Goal: Task Accomplishment & Management: Use online tool/utility

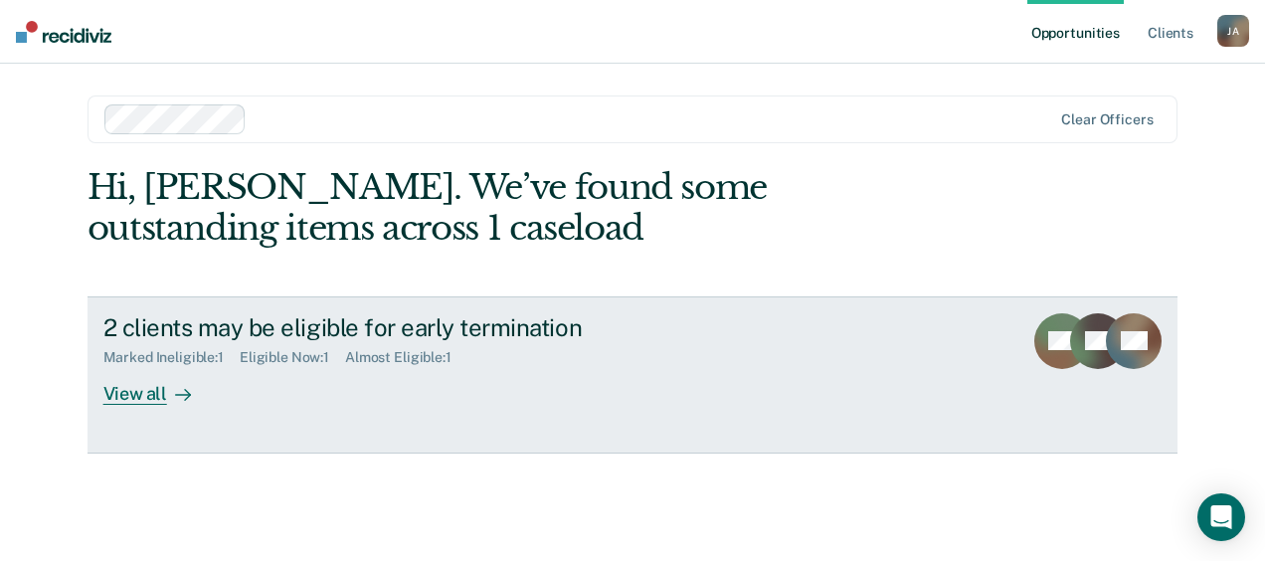
click at [151, 403] on div "View all" at bounding box center [158, 385] width 111 height 39
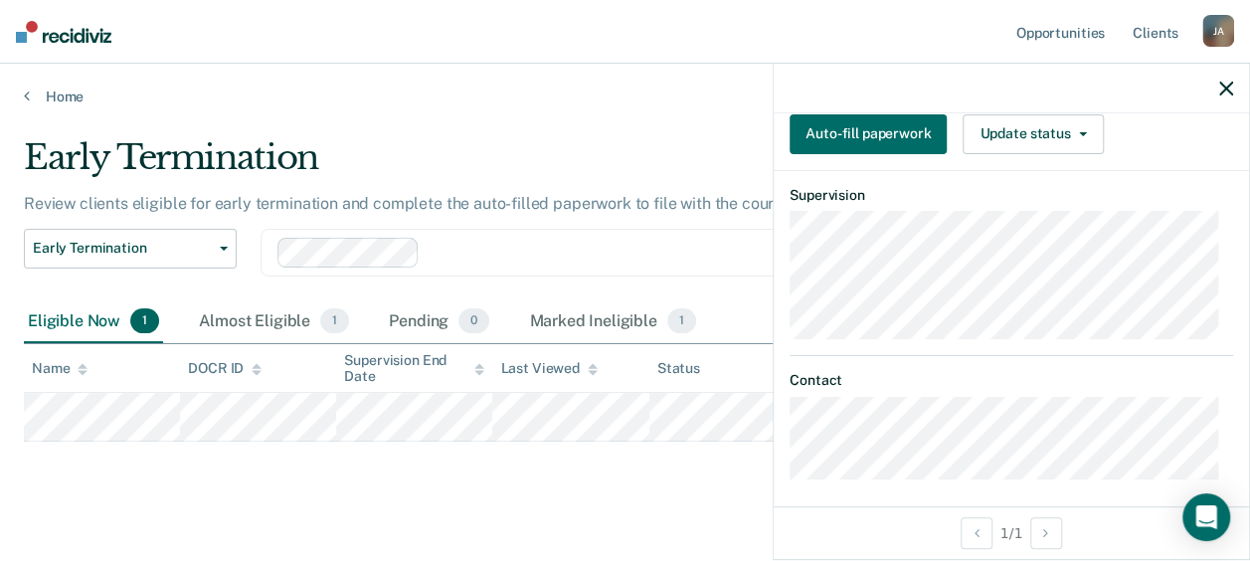
scroll to position [442, 0]
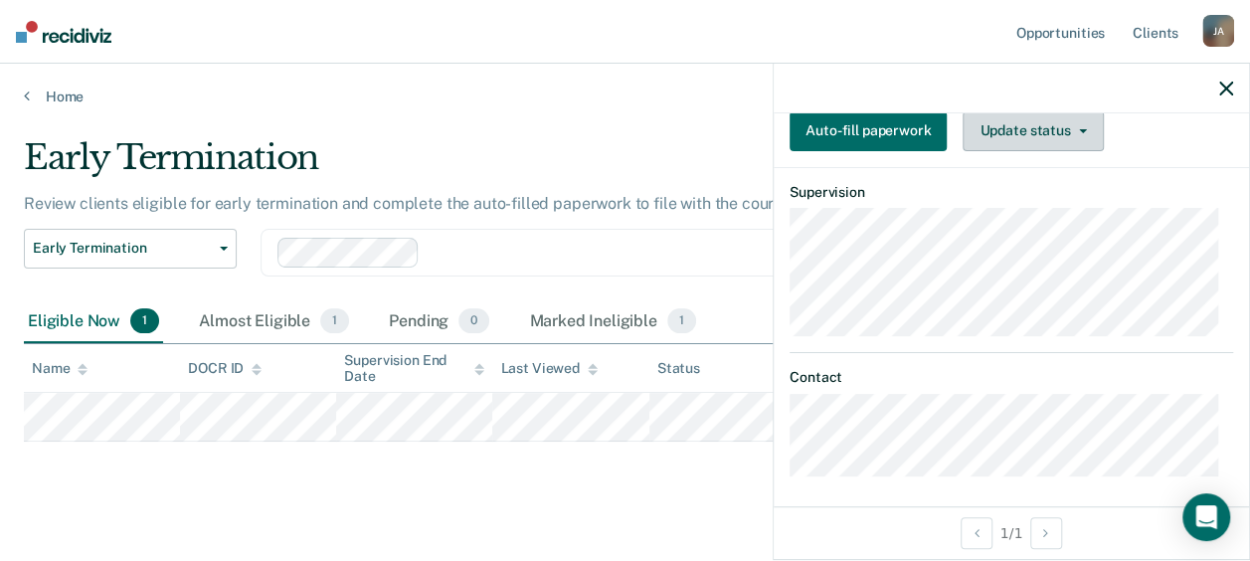
click at [1039, 121] on button "Update status" at bounding box center [1032, 131] width 140 height 40
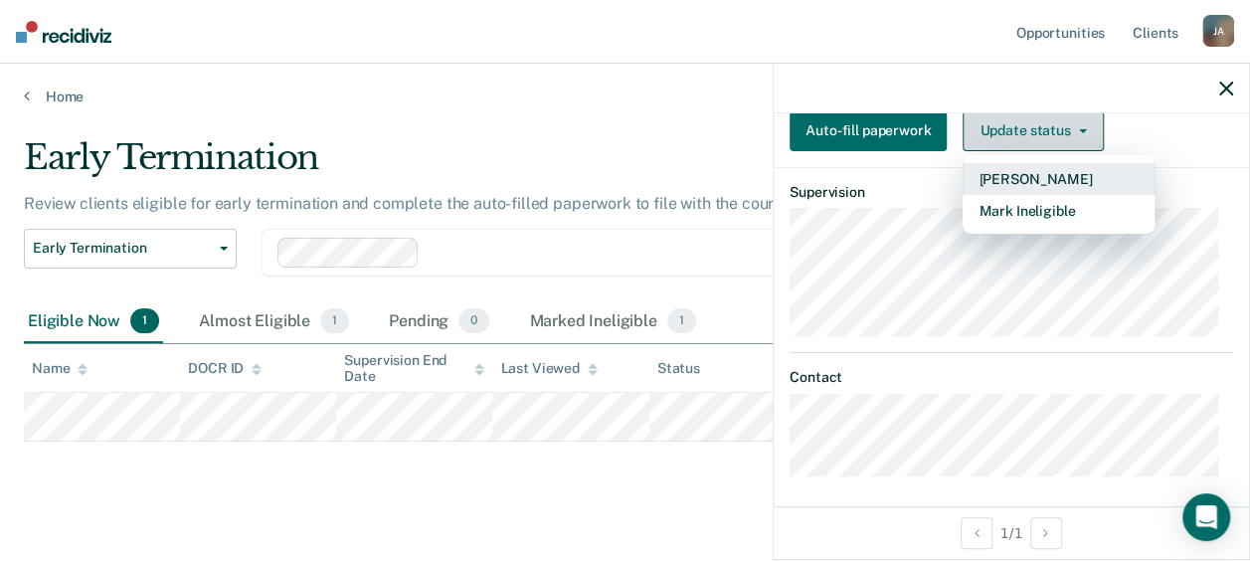
click at [1084, 209] on button "Mark Ineligible" at bounding box center [1058, 211] width 192 height 32
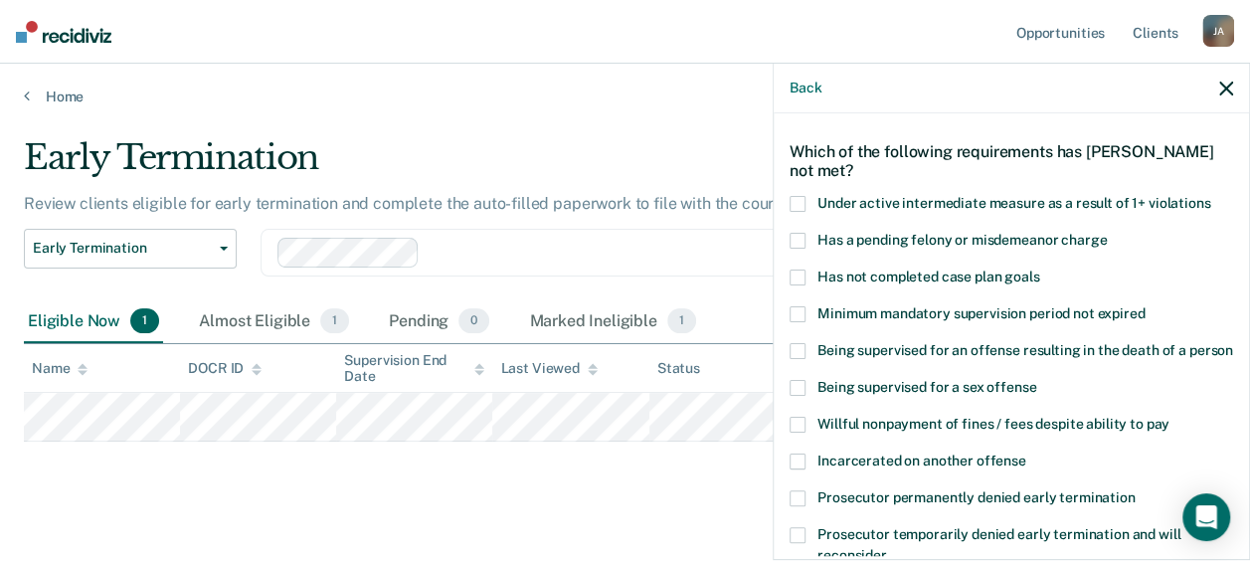
scroll to position [83, 0]
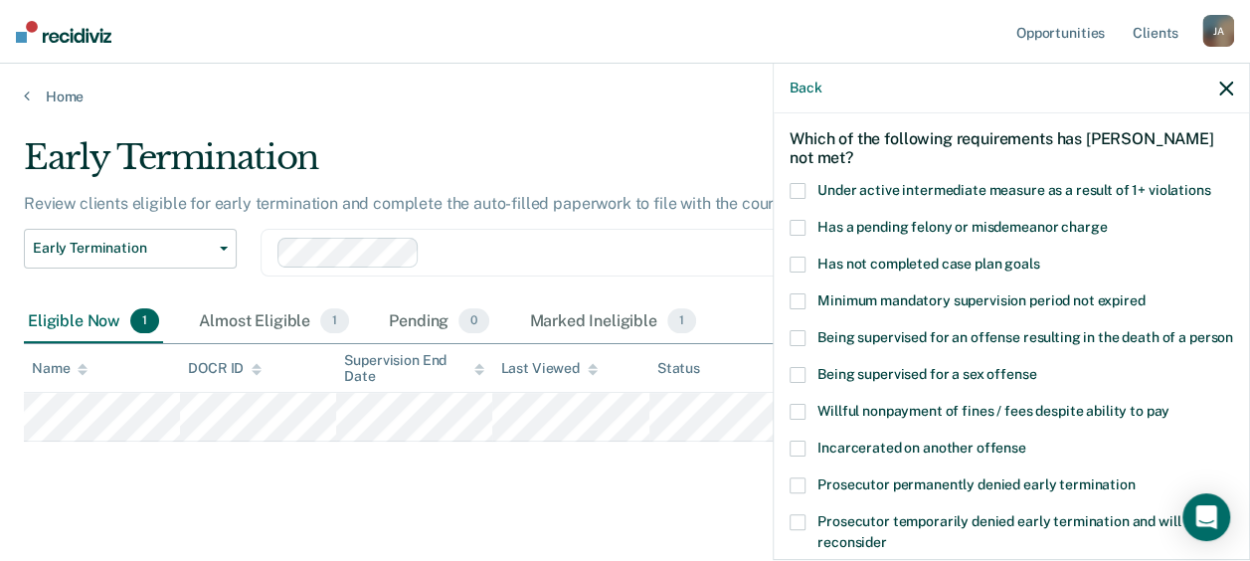
click at [791, 229] on span at bounding box center [797, 228] width 16 height 16
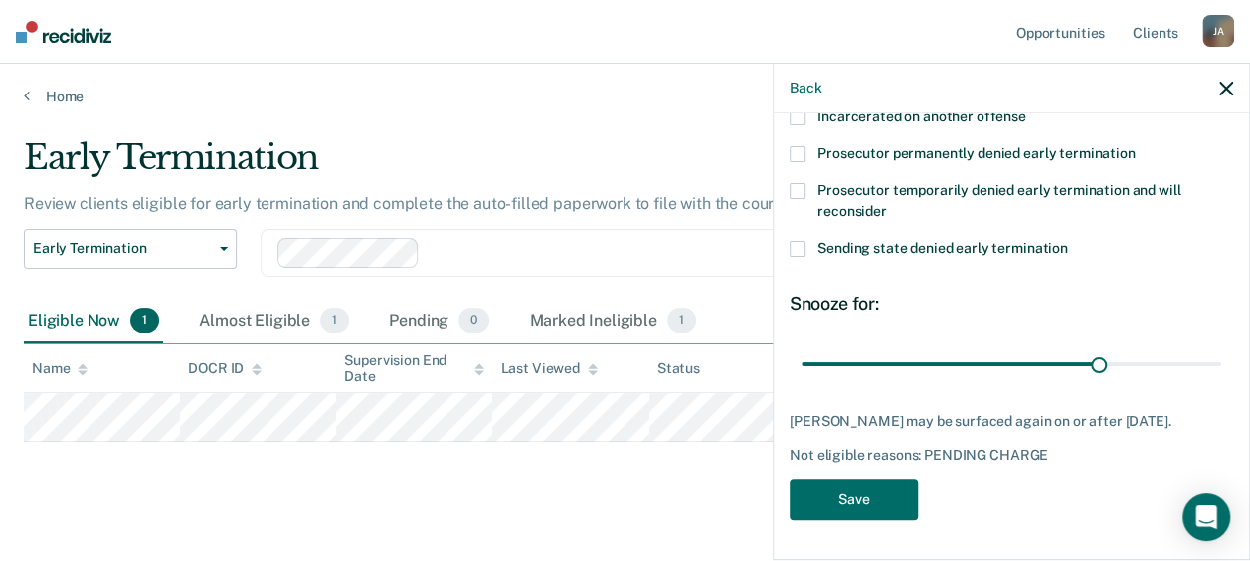
scroll to position [447, 0]
type input "86"
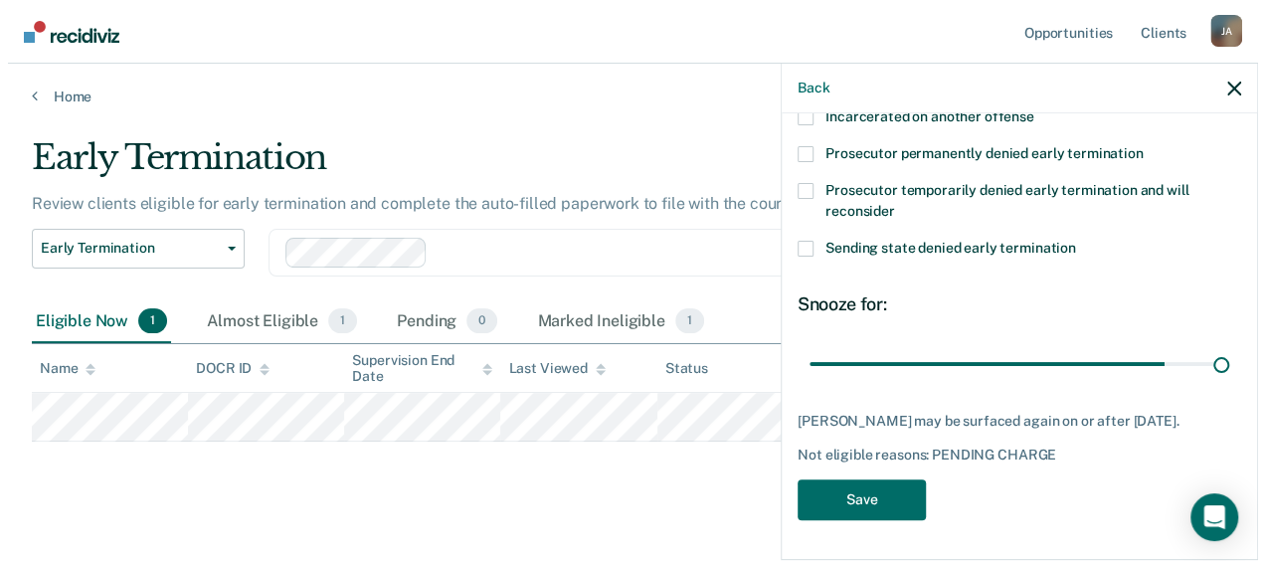
scroll to position [430, 0]
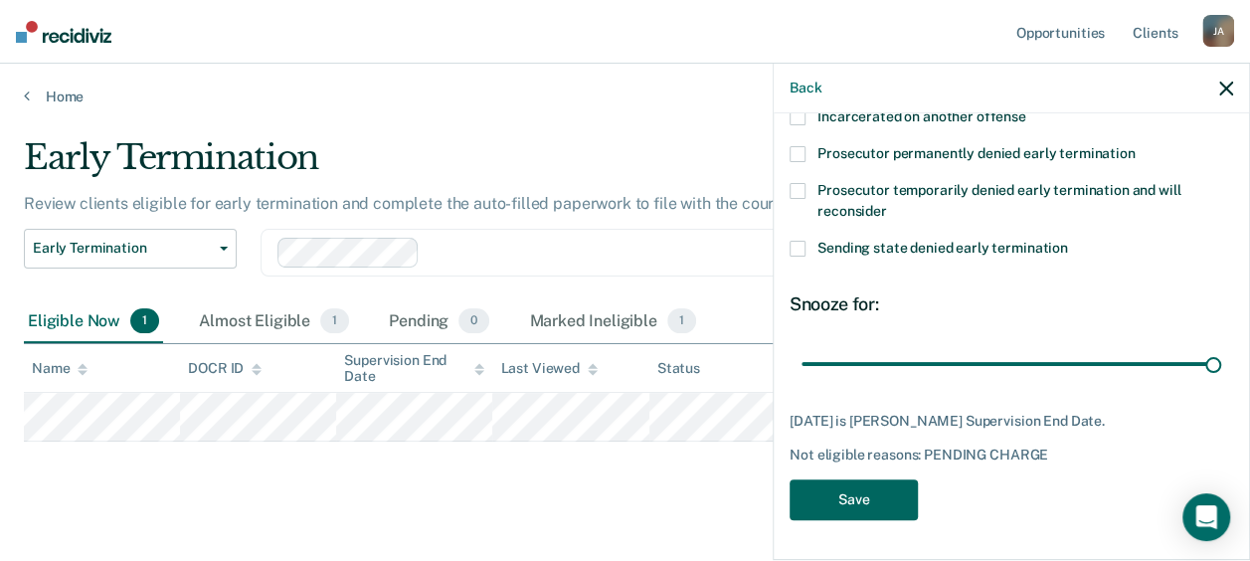
click at [863, 509] on button "Save" at bounding box center [853, 499] width 128 height 41
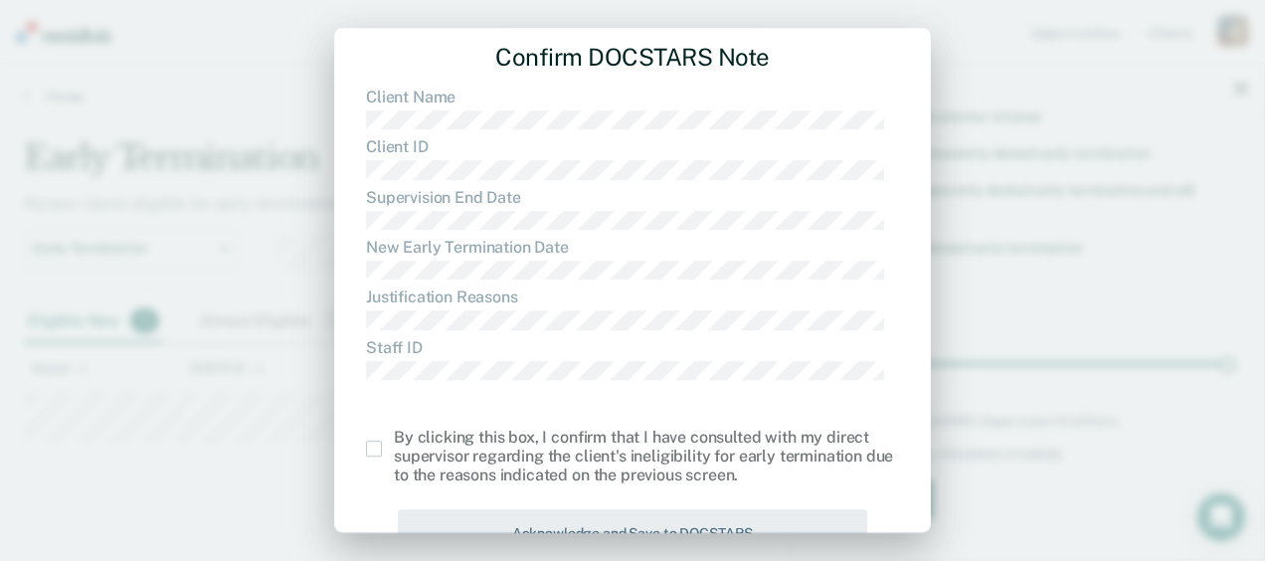
scroll to position [118, 0]
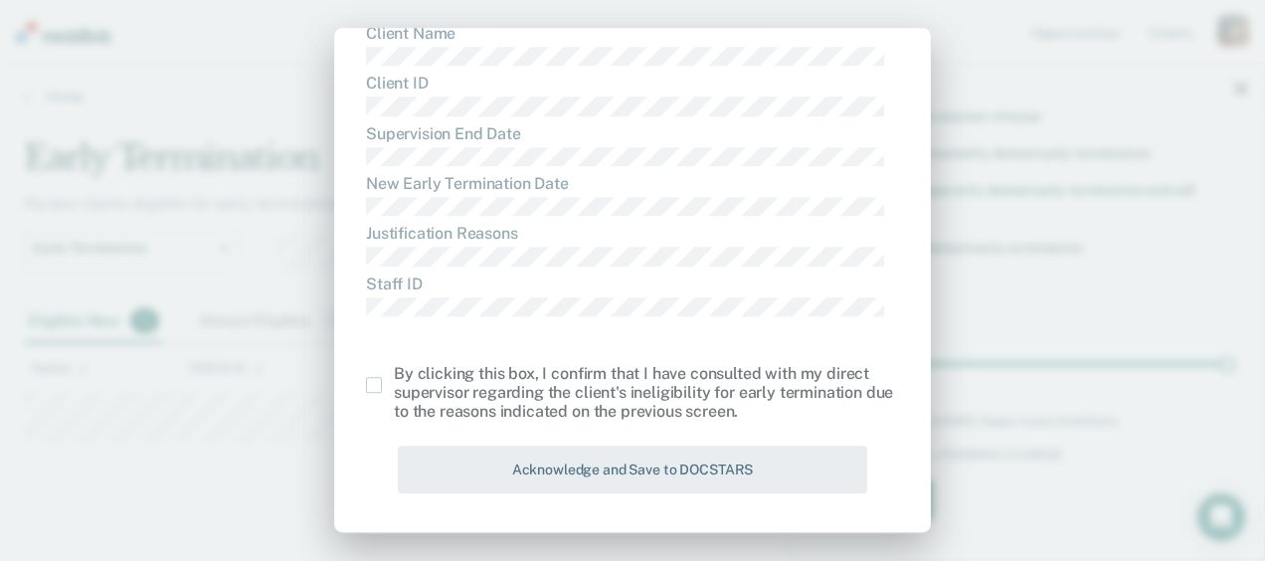
click at [380, 380] on span at bounding box center [374, 385] width 16 height 16
click at [394, 377] on input "checkbox" at bounding box center [394, 377] width 0 height 0
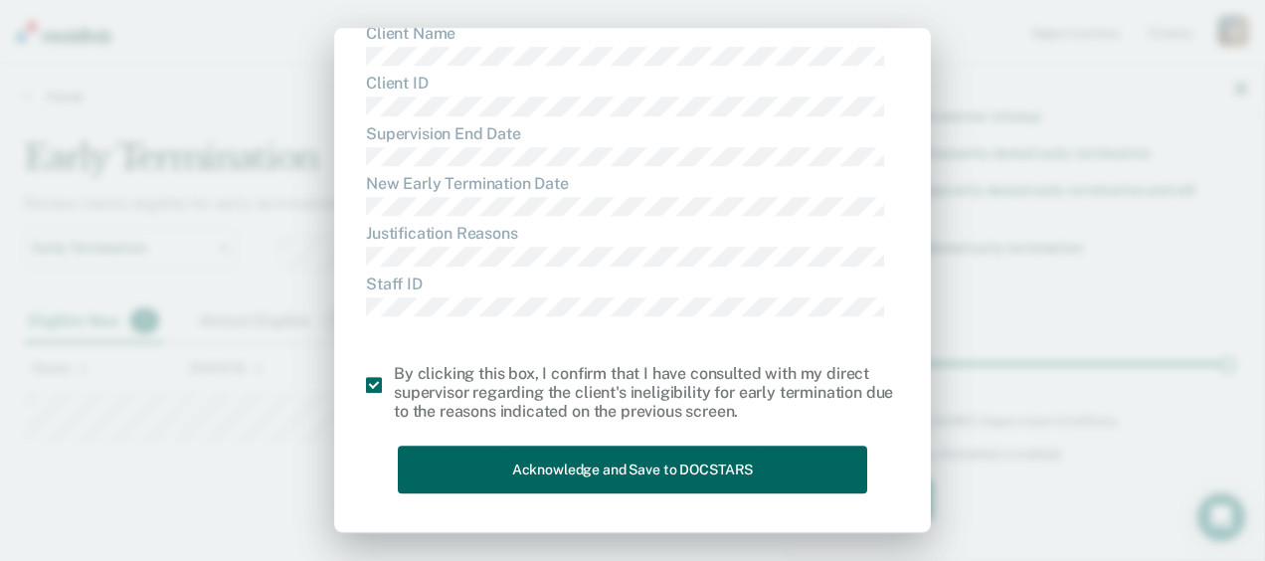
click at [750, 472] on button "Acknowledge and Save to DOCSTARS" at bounding box center [632, 469] width 469 height 49
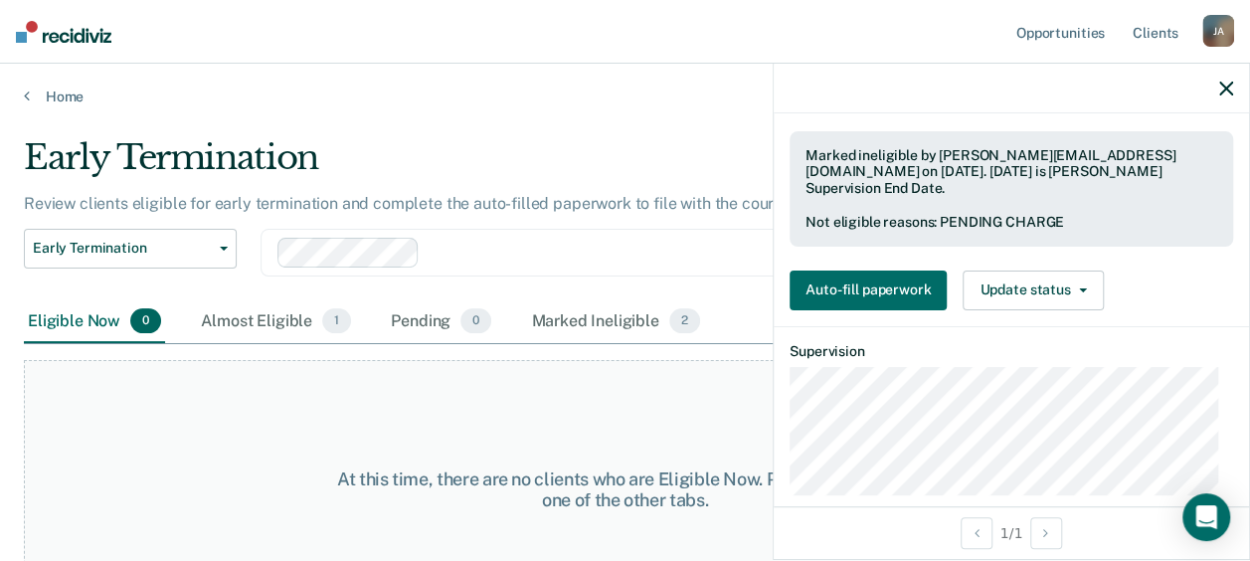
scroll to position [58, 0]
